Goal: Download file/media

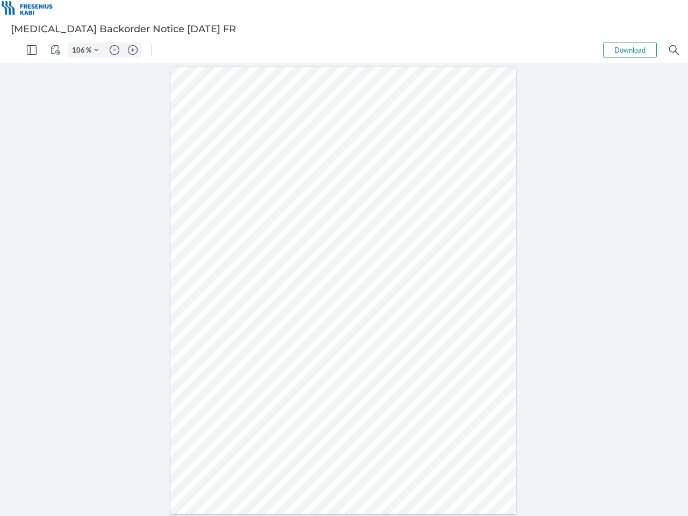
click at [32, 50] on img "Panel" at bounding box center [32, 50] width 10 height 10
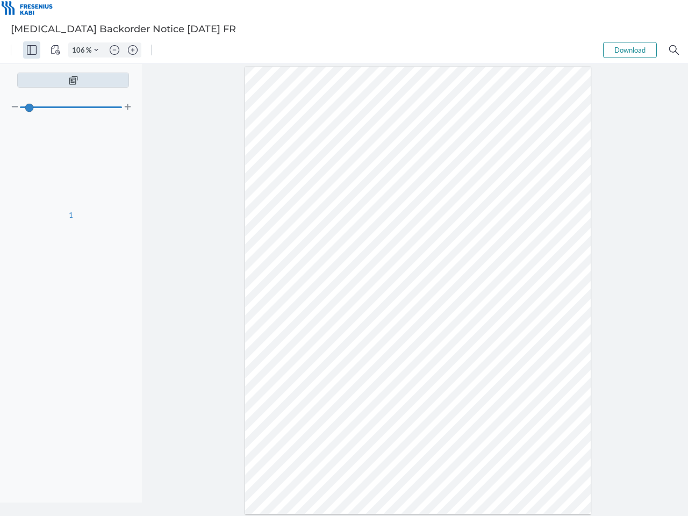
click at [55, 50] on img "View Controls" at bounding box center [56, 50] width 10 height 10
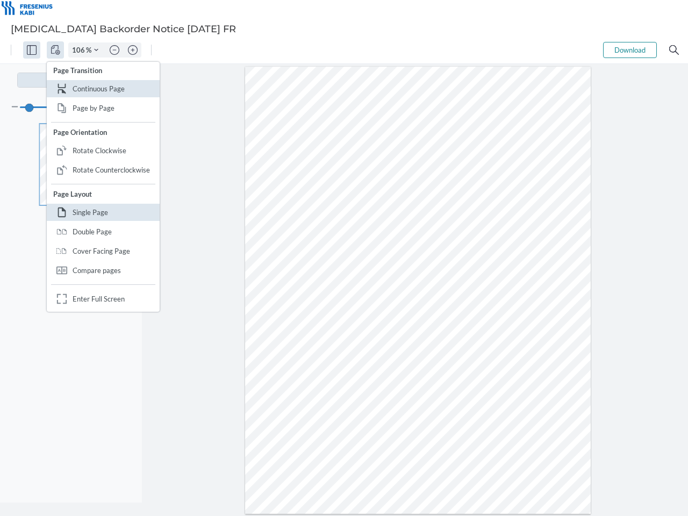
click at [80, 50] on input "106" at bounding box center [77, 50] width 17 height 10
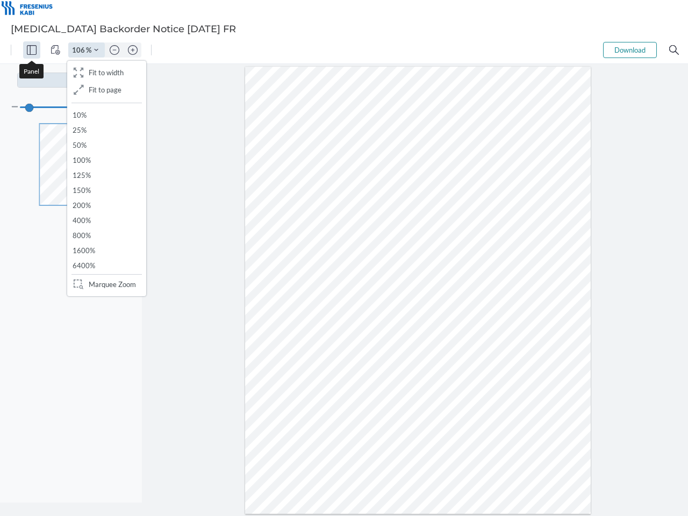
click at [96, 50] on img "Zoom Controls" at bounding box center [96, 50] width 4 height 4
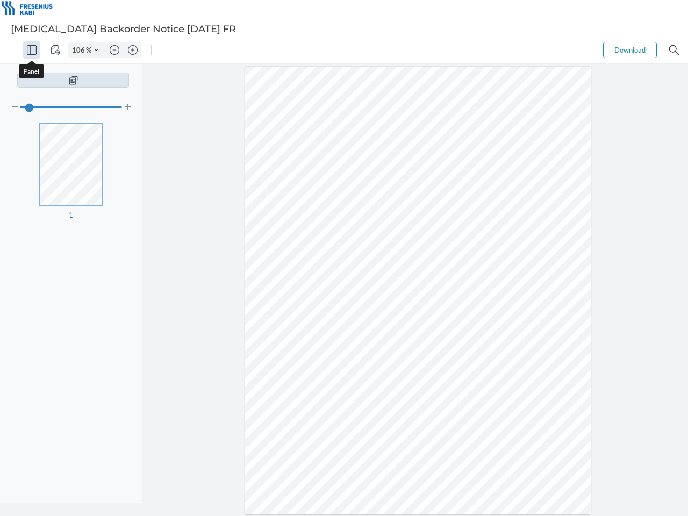
click at [115, 50] on img "Zoom out" at bounding box center [115, 50] width 10 height 10
click at [133, 50] on img "Zoom in" at bounding box center [133, 50] width 10 height 10
type input "106"
click at [630, 50] on button "Download" at bounding box center [630, 50] width 54 height 16
click at [674, 50] on img "Search" at bounding box center [675, 50] width 10 height 10
